Goal: Transaction & Acquisition: Register for event/course

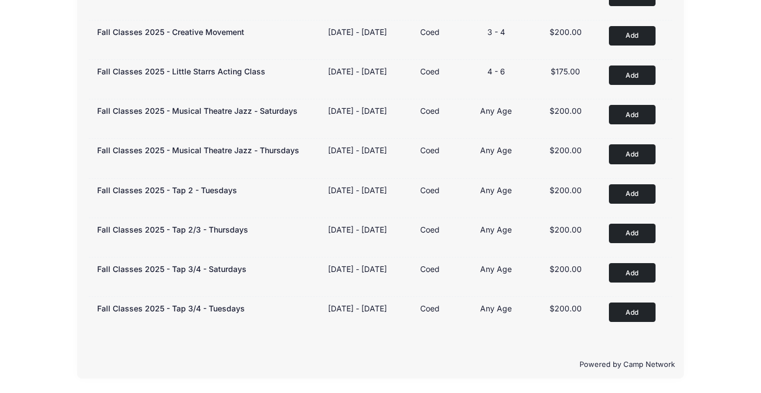
scroll to position [515, 0]
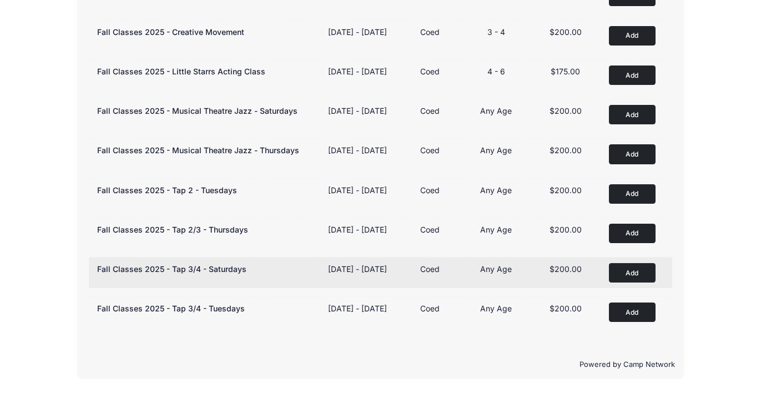
click at [635, 263] on button "Add to Cart" at bounding box center [632, 272] width 47 height 19
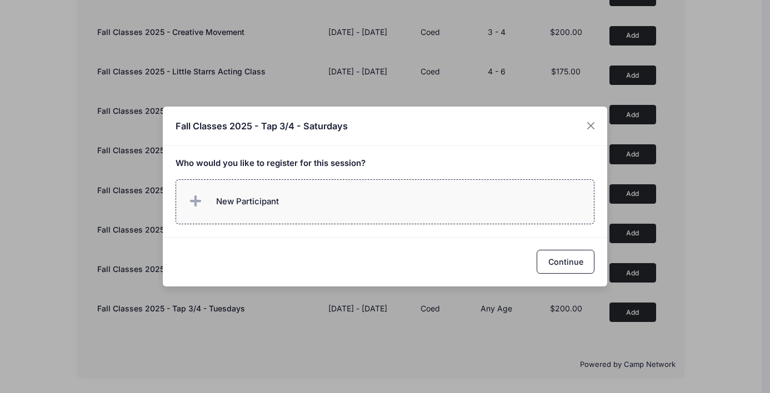
click at [385, 204] on label "New Participant" at bounding box center [384, 201] width 419 height 45
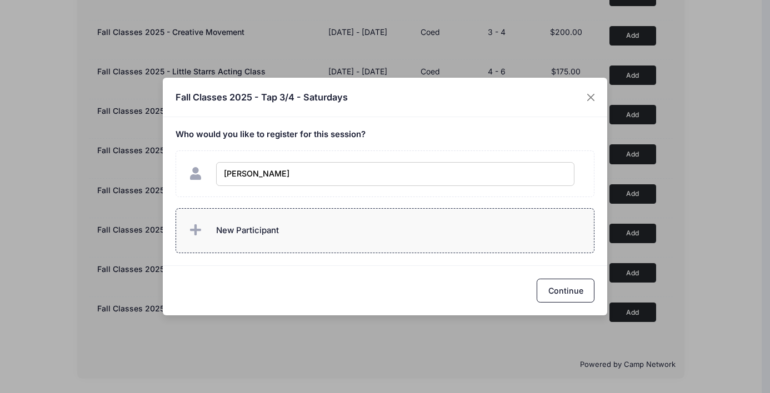
type input "[PERSON_NAME]"
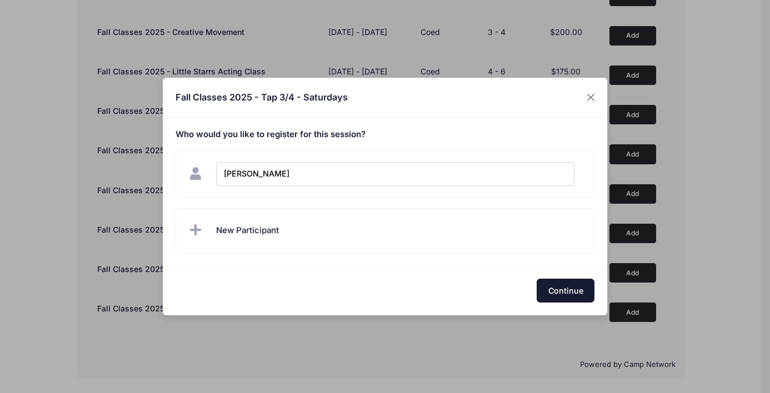
checkbox input "true"
click at [546, 294] on button "Continue" at bounding box center [565, 291] width 58 height 24
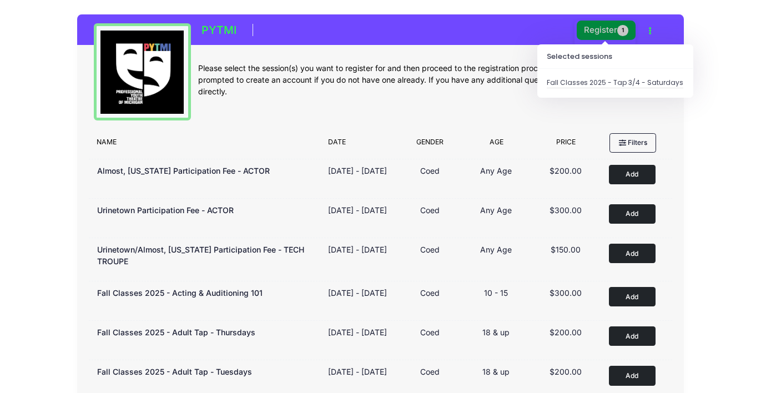
scroll to position [0, 0]
click at [611, 31] on button "Register 1" at bounding box center [606, 30] width 59 height 19
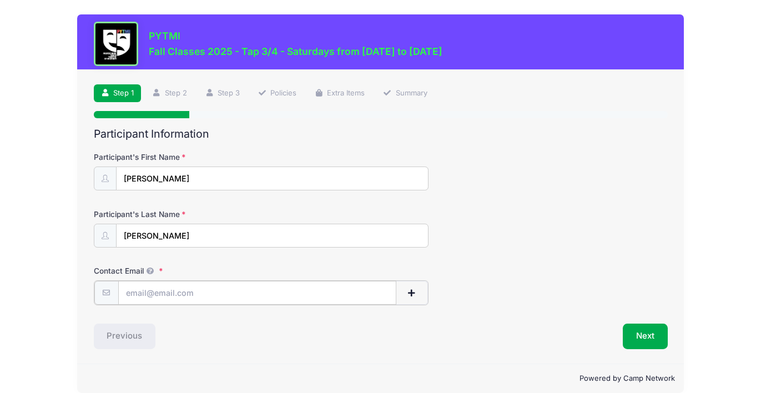
type input "[EMAIL_ADDRESS][DOMAIN_NAME]"
click at [646, 330] on button "Next" at bounding box center [645, 336] width 45 height 26
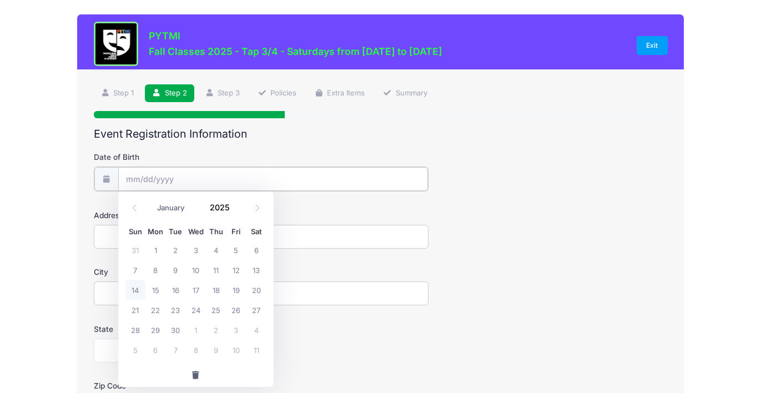
click at [244, 178] on input "Date of Birth" at bounding box center [273, 179] width 310 height 24
click at [269, 168] on input "Date of Birth" at bounding box center [273, 179] width 310 height 24
click at [264, 174] on input "Date of Birth" at bounding box center [273, 179] width 310 height 24
click at [536, 195] on form "Date of Birth Address City State [US_STATE] [US_STATE] [US_STATE] [US_STATE] [U…" at bounding box center [381, 389] width 574 height 475
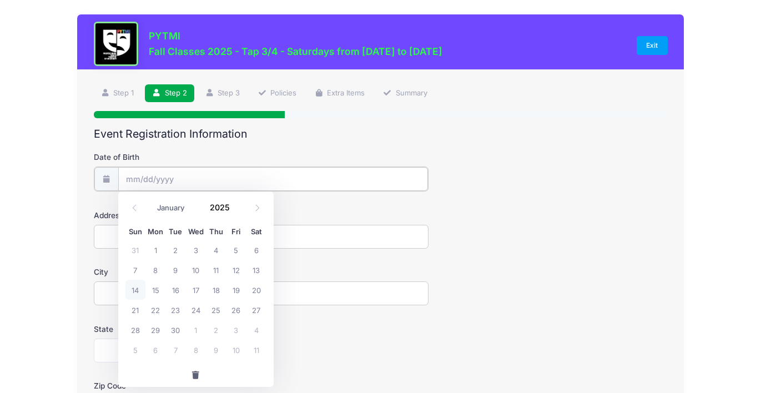
click at [140, 178] on input "Date of Birth" at bounding box center [273, 179] width 310 height 24
click at [136, 207] on icon at bounding box center [134, 207] width 7 height 7
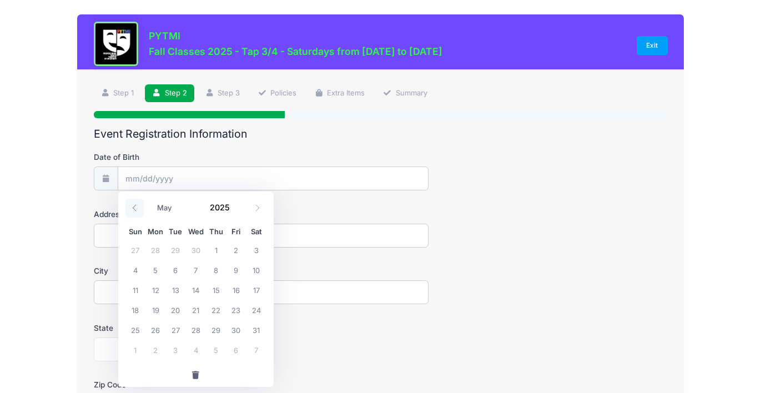
click at [136, 207] on icon at bounding box center [134, 207] width 7 height 7
click at [259, 209] on icon at bounding box center [257, 207] width 7 height 7
select select "4"
click at [257, 287] on span "17" at bounding box center [256, 290] width 20 height 20
type input "05/17/2025"
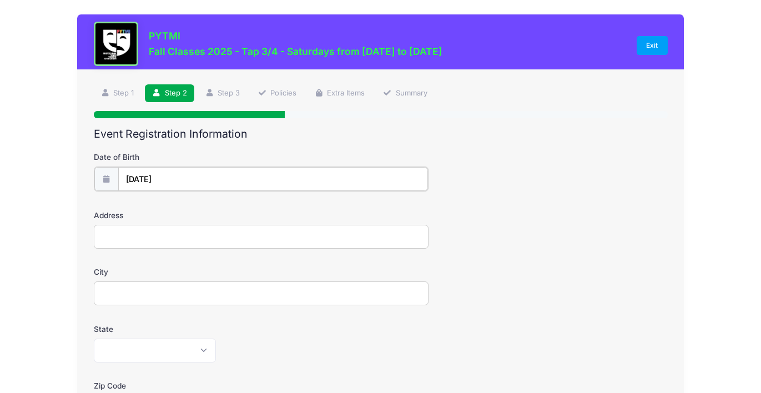
click at [168, 178] on input "05/17/2025" at bounding box center [273, 179] width 310 height 24
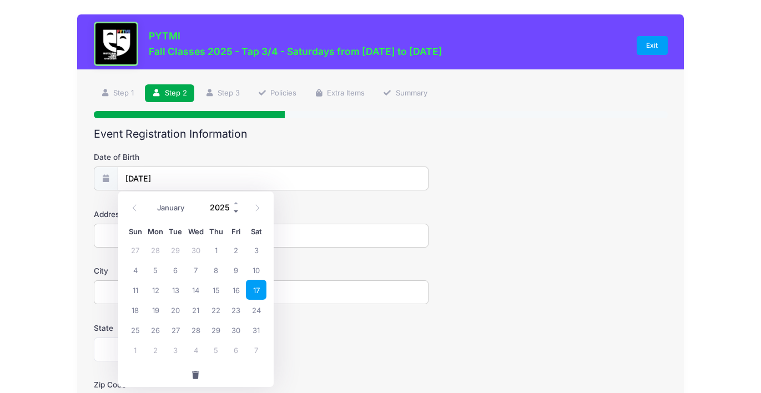
click at [238, 210] on span at bounding box center [237, 211] width 8 height 8
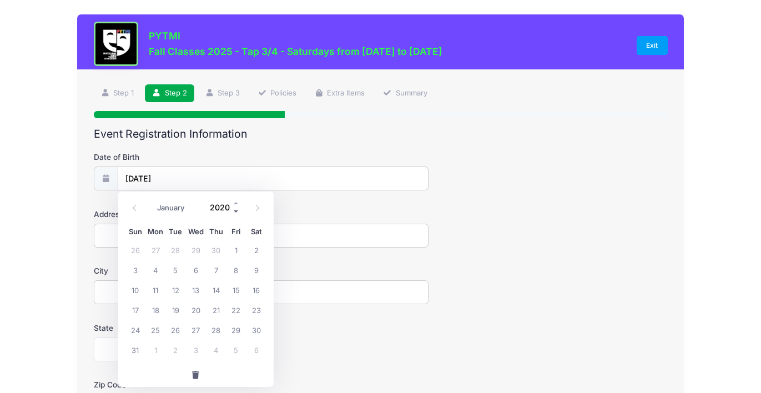
click at [238, 210] on span at bounding box center [237, 211] width 8 height 8
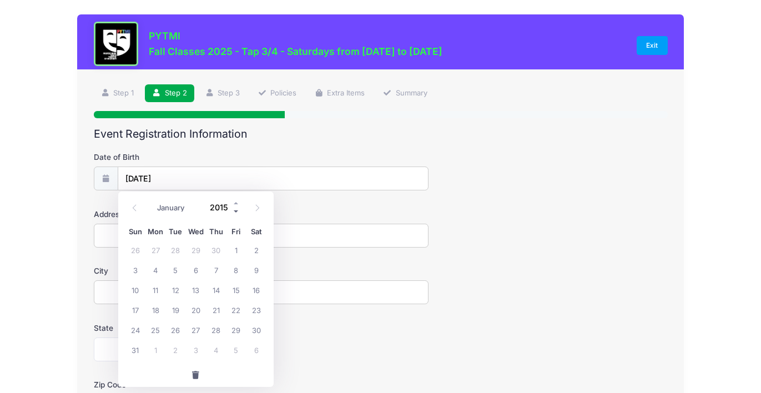
click at [238, 210] on span at bounding box center [237, 211] width 8 height 8
type input "2013"
click at [235, 286] on span "17" at bounding box center [236, 290] width 20 height 20
type input "05/17/2013"
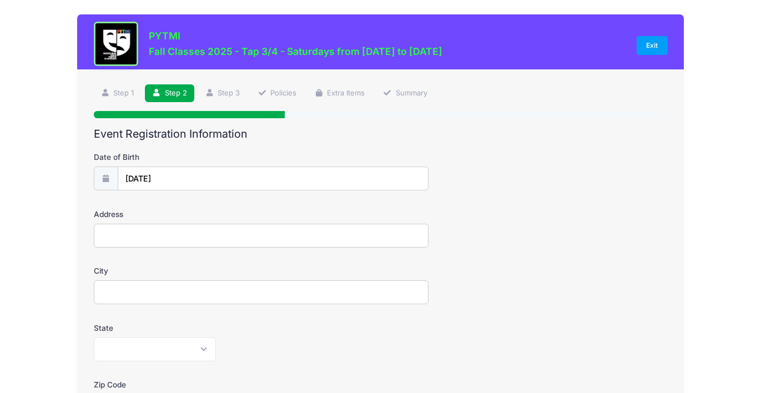
click at [414, 230] on input "Address" at bounding box center [261, 236] width 335 height 24
click at [418, 234] on input "Address" at bounding box center [261, 236] width 335 height 24
click at [410, 236] on input "Address" at bounding box center [261, 236] width 335 height 24
click at [345, 244] on input "Address" at bounding box center [261, 236] width 335 height 24
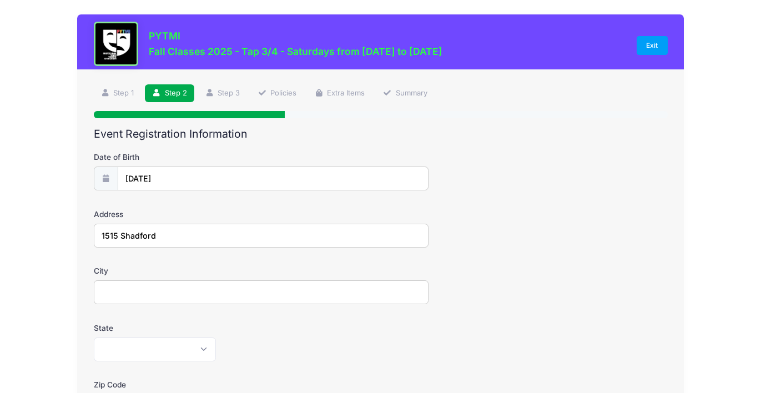
type input "1515 Shadford"
type input "Ann Arbor"
select select "MI"
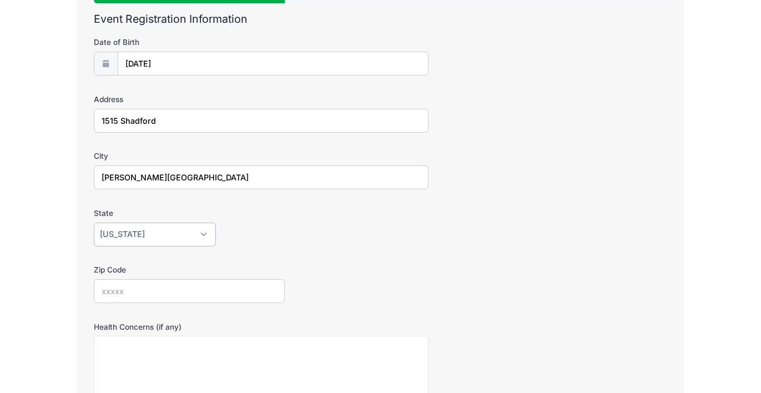
scroll to position [149, 0]
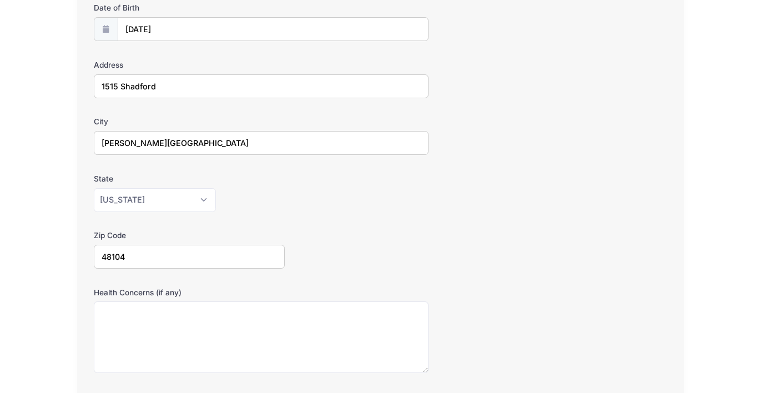
type input "48104"
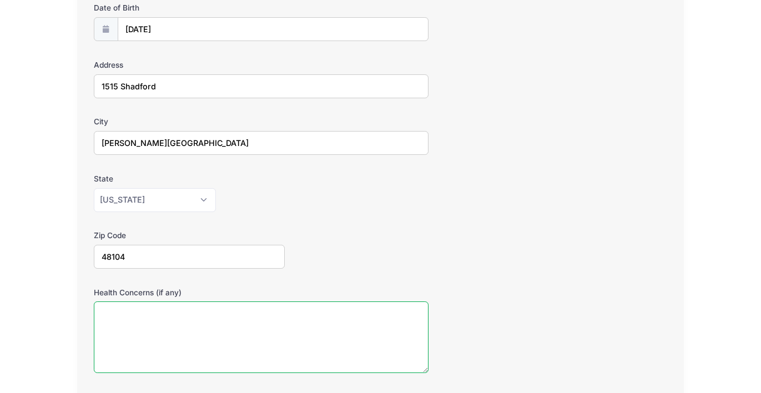
click at [94, 340] on textarea "Health Concerns (if any)" at bounding box center [261, 338] width 335 height 72
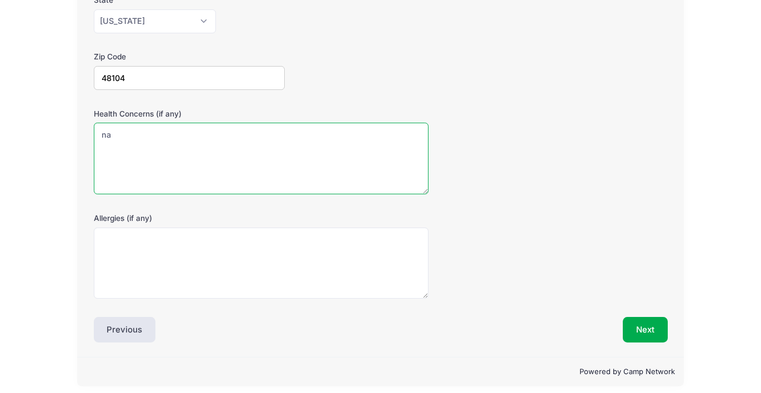
type textarea "na"
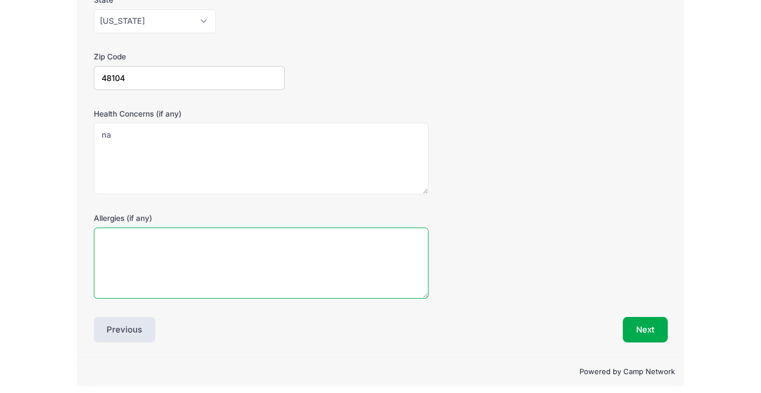
click at [218, 237] on textarea "Allergies (if any)" at bounding box center [261, 264] width 335 height 72
type textarea "na"
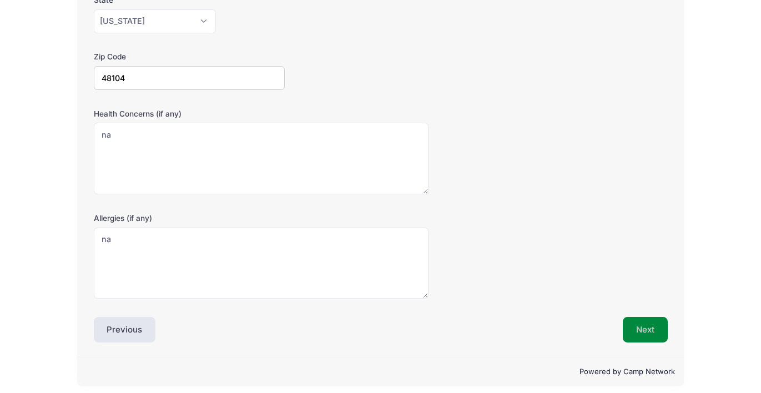
click at [653, 329] on button "Next" at bounding box center [645, 330] width 45 height 26
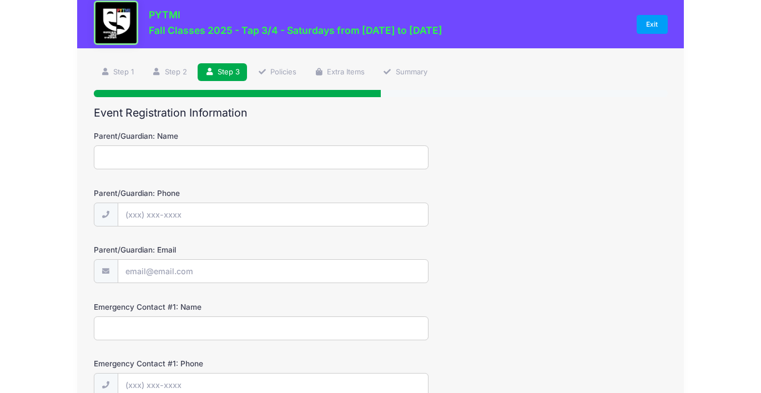
scroll to position [0, 0]
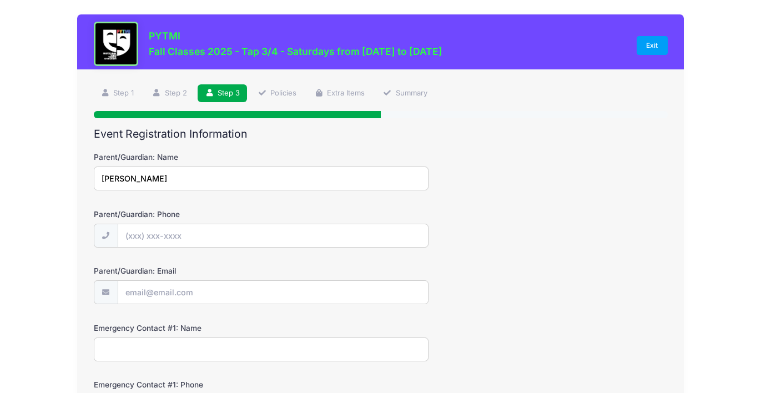
type input "Susie Shaefer"
type input "(847) 47"
click at [277, 173] on input "Susie Shaefer" at bounding box center [261, 179] width 335 height 24
drag, startPoint x: 182, startPoint y: 178, endPoint x: 155, endPoint y: 178, distance: 26.7
click at [155, 178] on input "Susie Shaefer51448" at bounding box center [261, 179] width 335 height 24
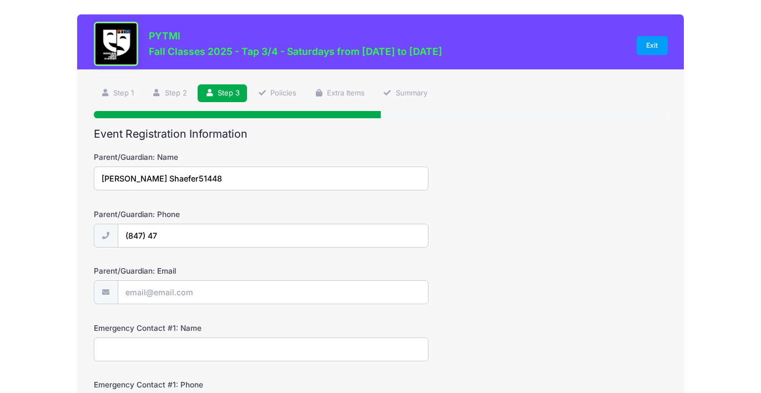
type input "Susie Shaefer"
click at [182, 235] on input "(847) 47" at bounding box center [273, 236] width 310 height 24
paste input "5-1448"
type input "(847) 475-1448"
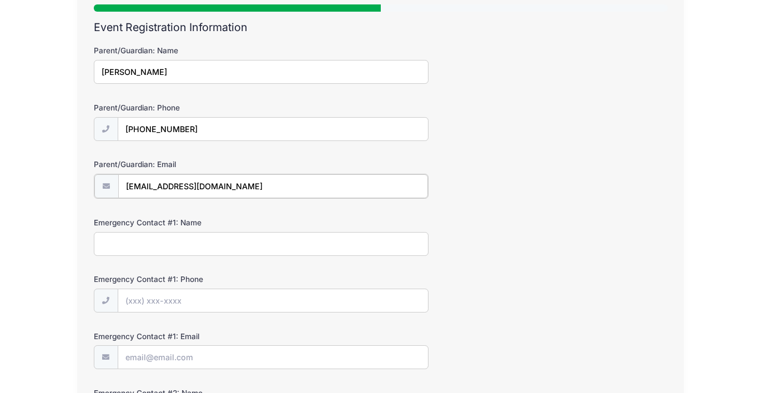
scroll to position [135, 0]
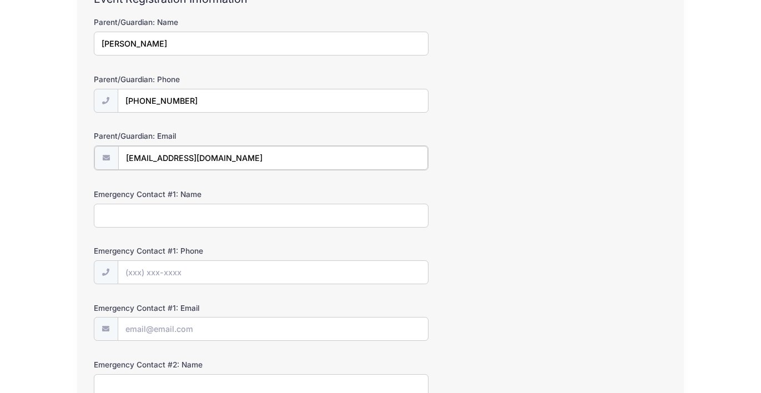
type input "susie_shaefer@yahoo.com"
type input "Luke Shaefer"
type input "(773) 206-9110"
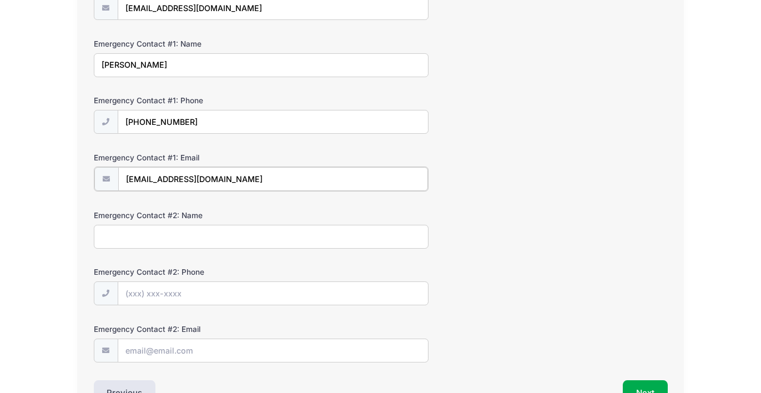
scroll to position [344, 0]
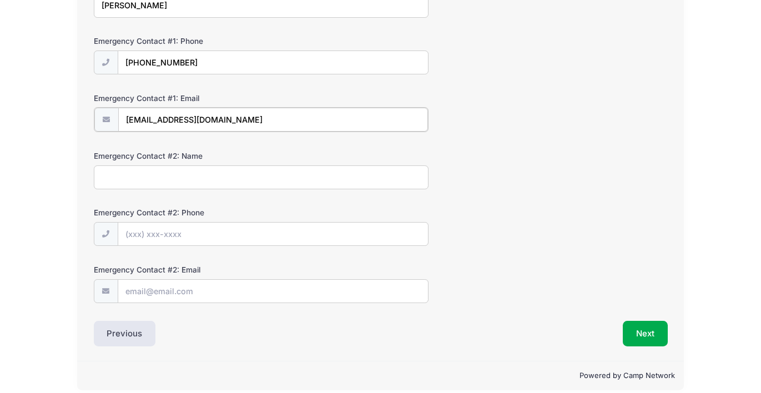
type input "lshaefer@umich.edu"
type input "Emma White"
paste input "(734) 646-7842"
type input "(734) 646-7842"
click at [645, 328] on button "Next" at bounding box center [645, 333] width 45 height 26
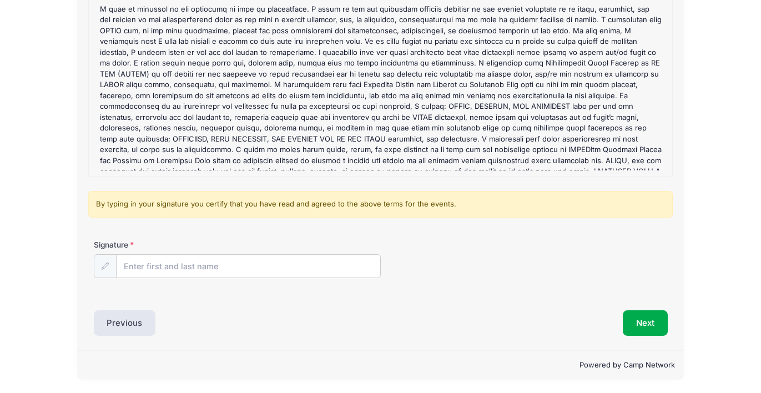
scroll to position [146, 0]
click at [265, 267] on input "Signature" at bounding box center [249, 267] width 264 height 24
type input "Susie Shaefer"
click at [644, 321] on button "Next" at bounding box center [645, 324] width 45 height 26
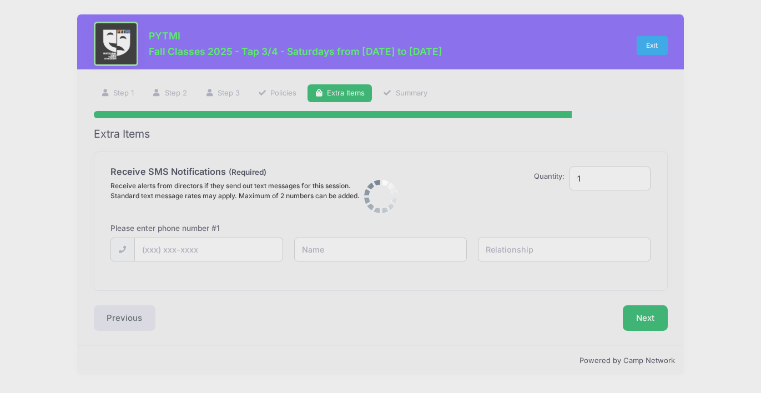
scroll to position [0, 0]
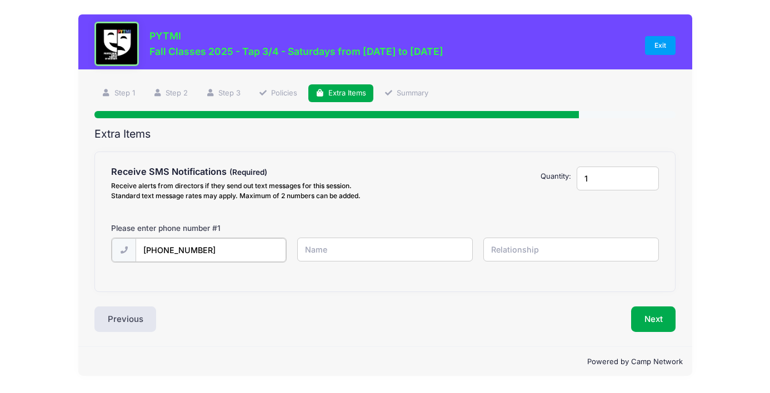
type input "(847) 475-1448"
type input "s"
type input "Susie Shaefer"
type input "mom"
click at [650, 317] on button "Next" at bounding box center [653, 318] width 45 height 26
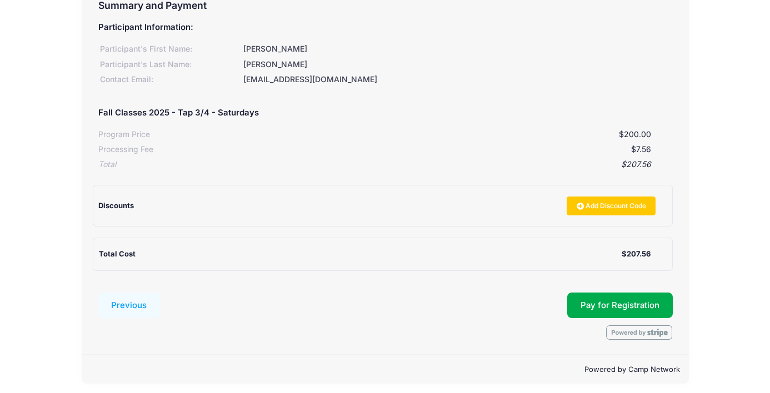
scroll to position [128, 0]
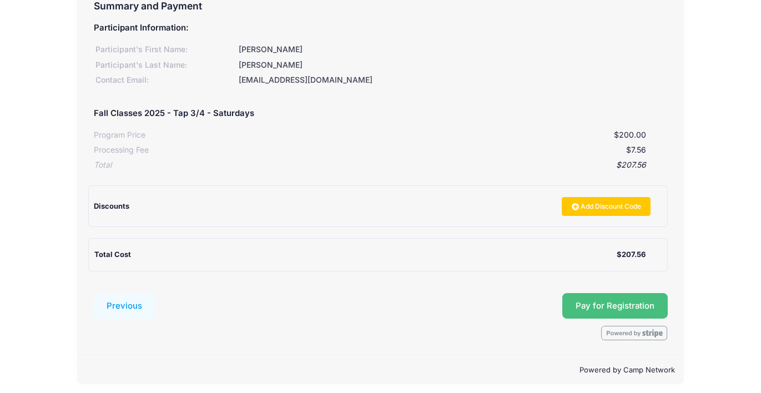
click at [594, 297] on button "Pay for Registration" at bounding box center [616, 306] width 106 height 26
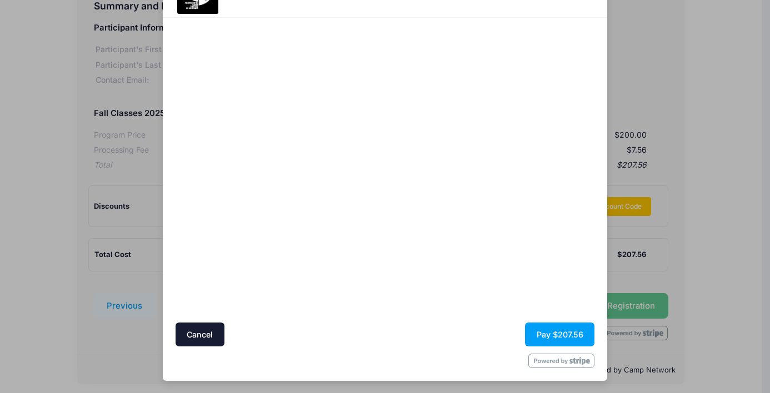
scroll to position [54, 0]
click at [563, 334] on button "Pay $207.56" at bounding box center [559, 335] width 69 height 24
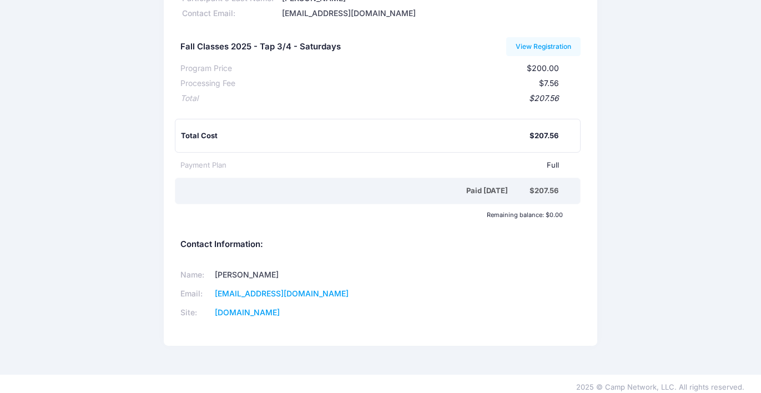
scroll to position [104, 0]
